Goal: Task Accomplishment & Management: Manage account settings

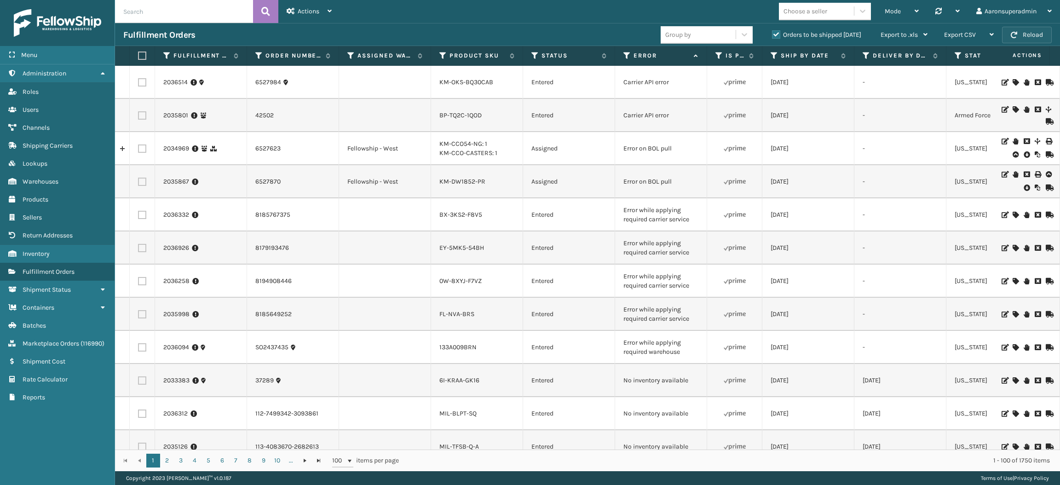
click at [1031, 39] on button "Reload" at bounding box center [1027, 35] width 50 height 17
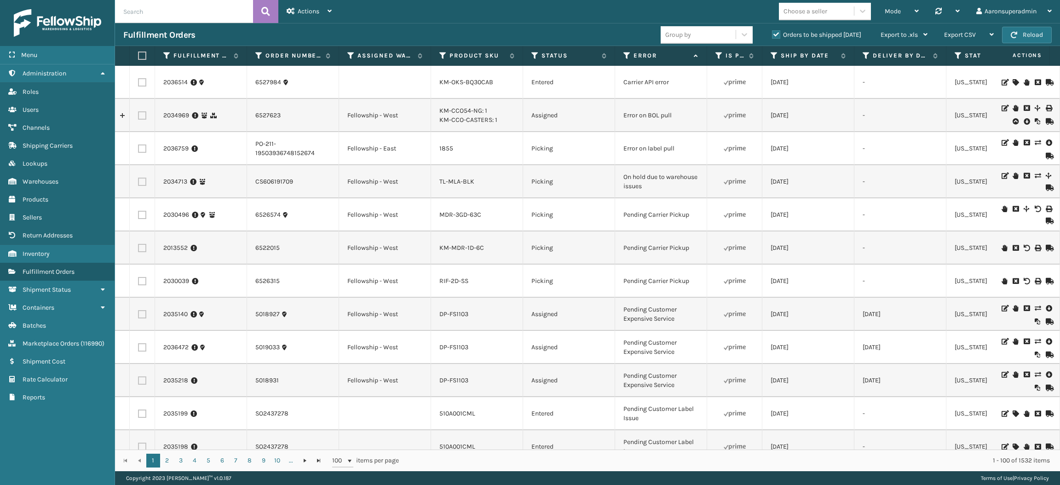
click at [1024, 124] on icon at bounding box center [1027, 121] width 6 height 9
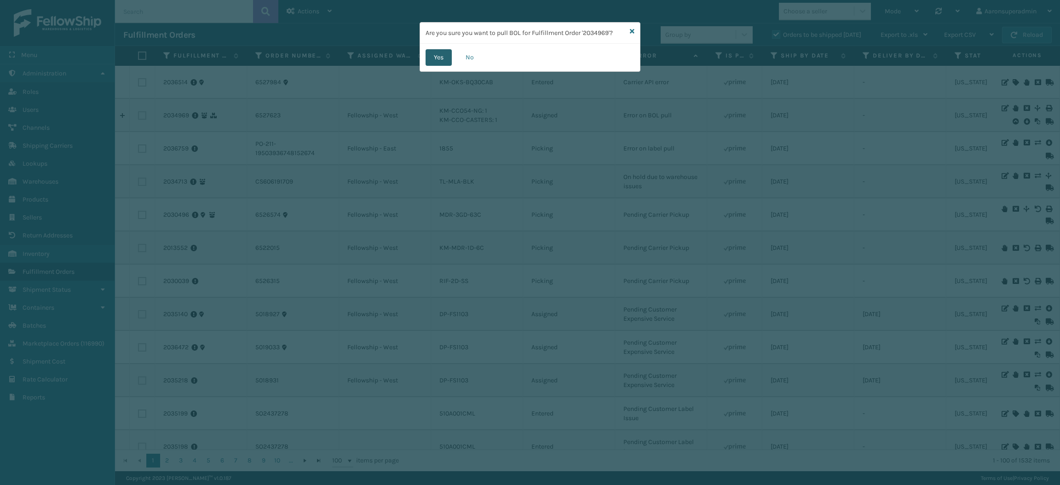
click at [446, 59] on button "Yes" at bounding box center [439, 57] width 26 height 17
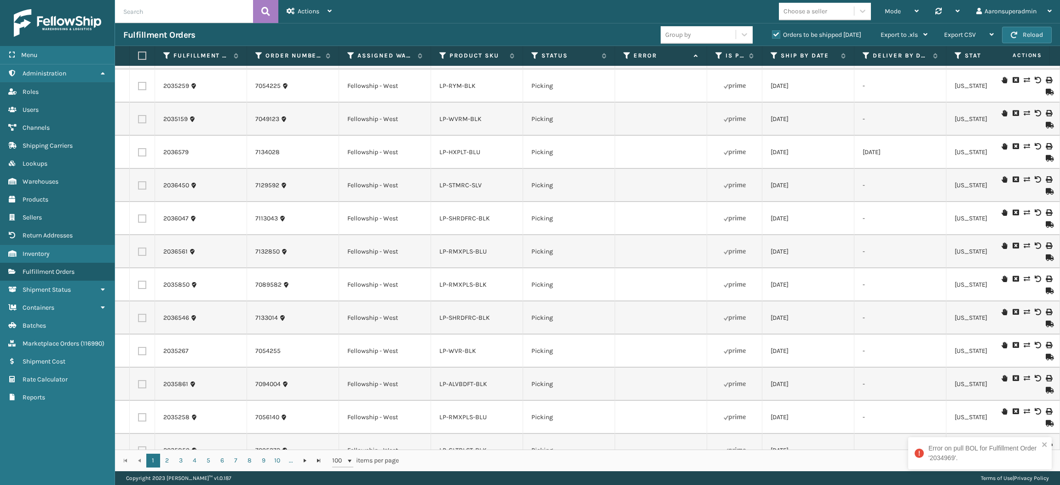
scroll to position [1653, 0]
click at [469, 48] on th "Product SKU" at bounding box center [477, 56] width 92 height 20
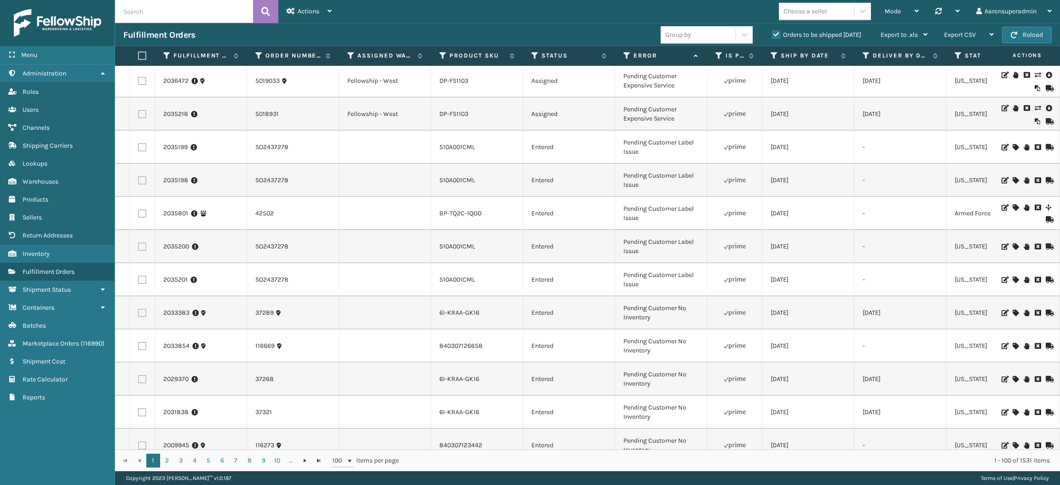
scroll to position [0, 0]
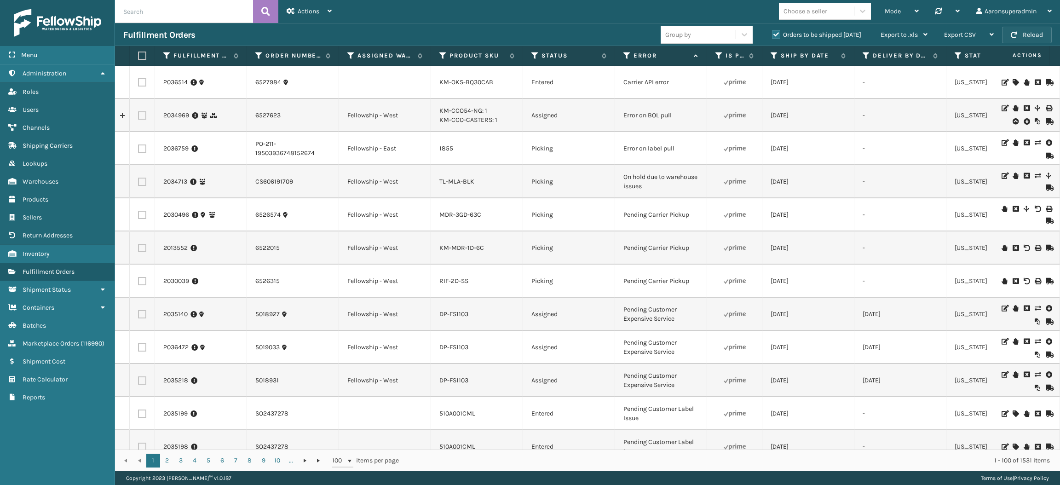
click at [1036, 37] on button "Reload" at bounding box center [1027, 35] width 50 height 17
click at [1021, 38] on button "Reload" at bounding box center [1027, 35] width 50 height 17
click at [170, 145] on link "2036759" at bounding box center [175, 148] width 25 height 9
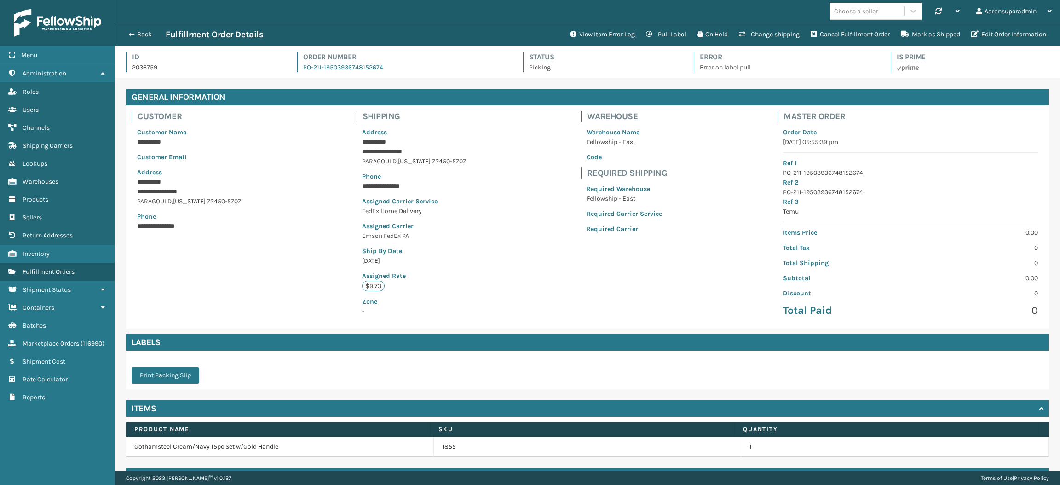
scroll to position [21, 944]
click at [573, 29] on button "View Item Error Log" at bounding box center [602, 34] width 76 height 18
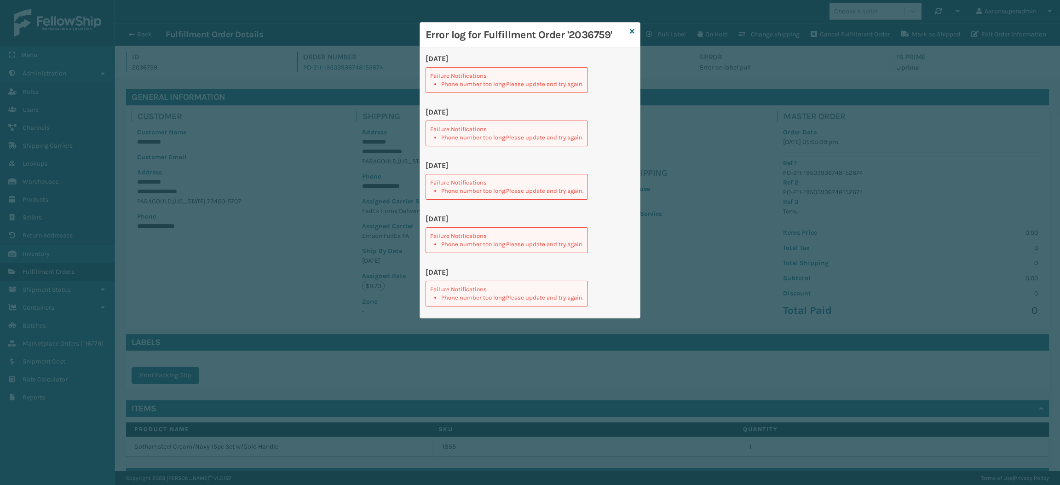
click at [634, 32] on div "Error log for Fulfillment Order '2036759'" at bounding box center [530, 35] width 220 height 25
click at [633, 32] on icon at bounding box center [632, 31] width 5 height 6
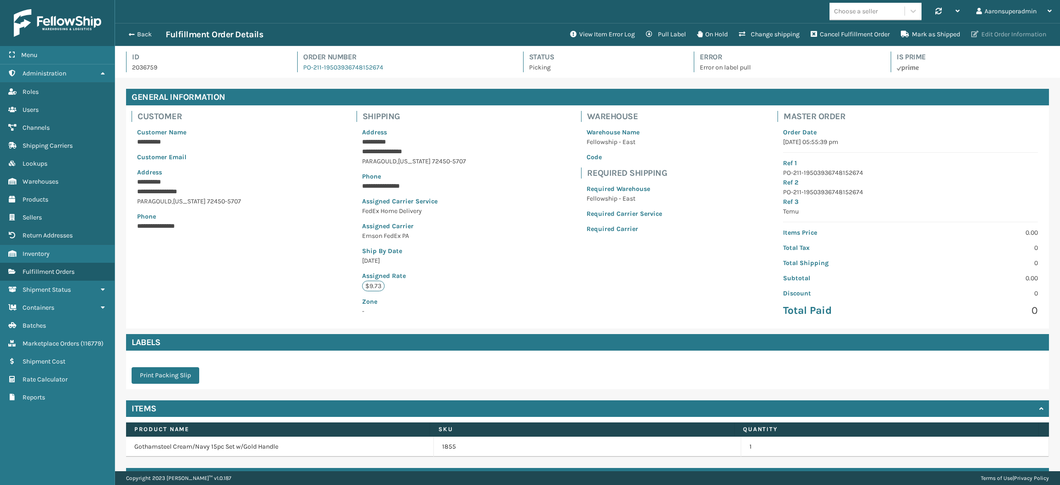
click at [980, 38] on button "Edit Order Information" at bounding box center [1009, 34] width 86 height 18
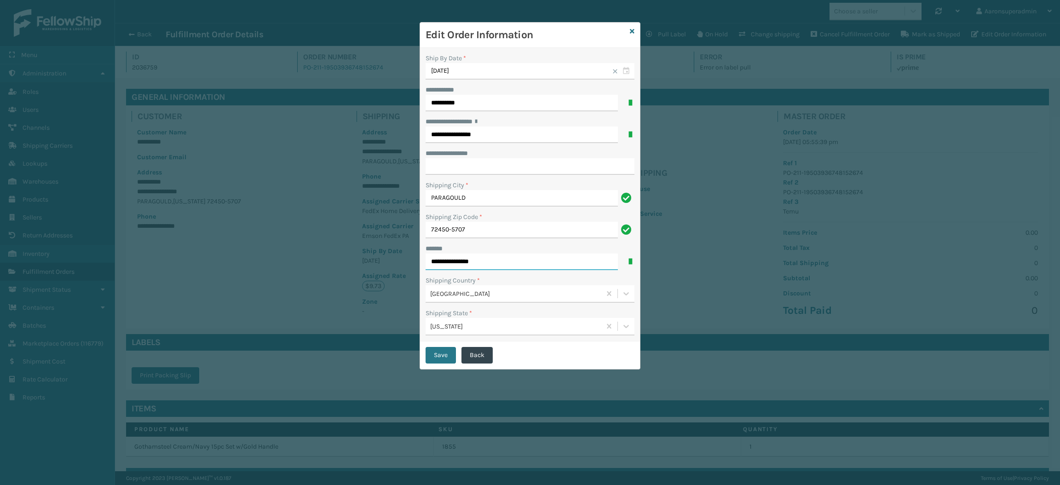
click at [510, 257] on input "**********" at bounding box center [522, 261] width 192 height 17
type input "**********"
click at [434, 361] on button "Save" at bounding box center [441, 355] width 30 height 17
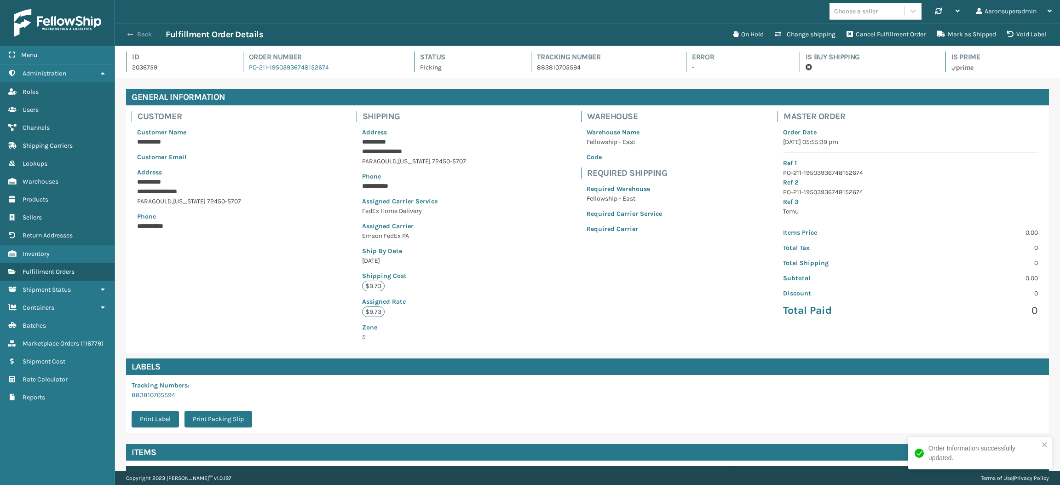
click at [133, 35] on span "button" at bounding box center [130, 34] width 6 height 6
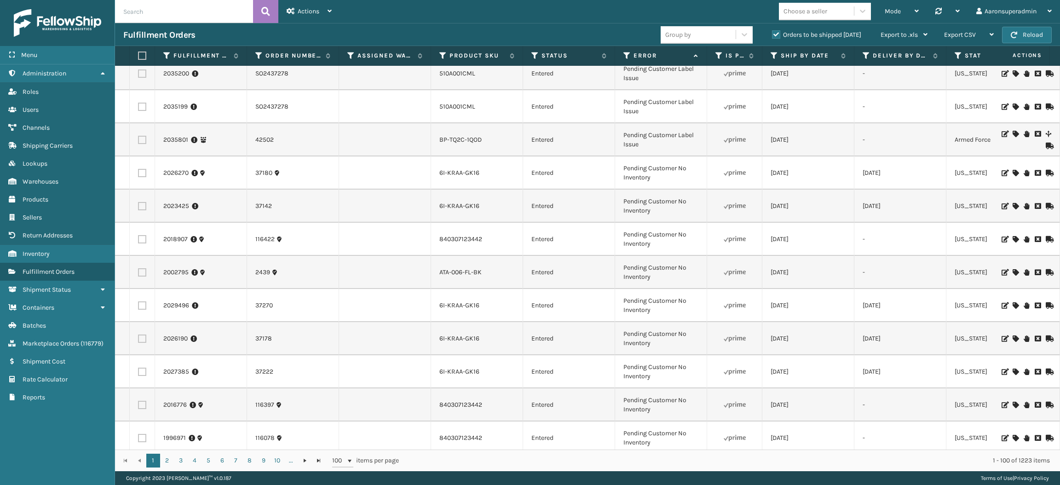
scroll to position [372, 0]
